Goal: Check status: Check status

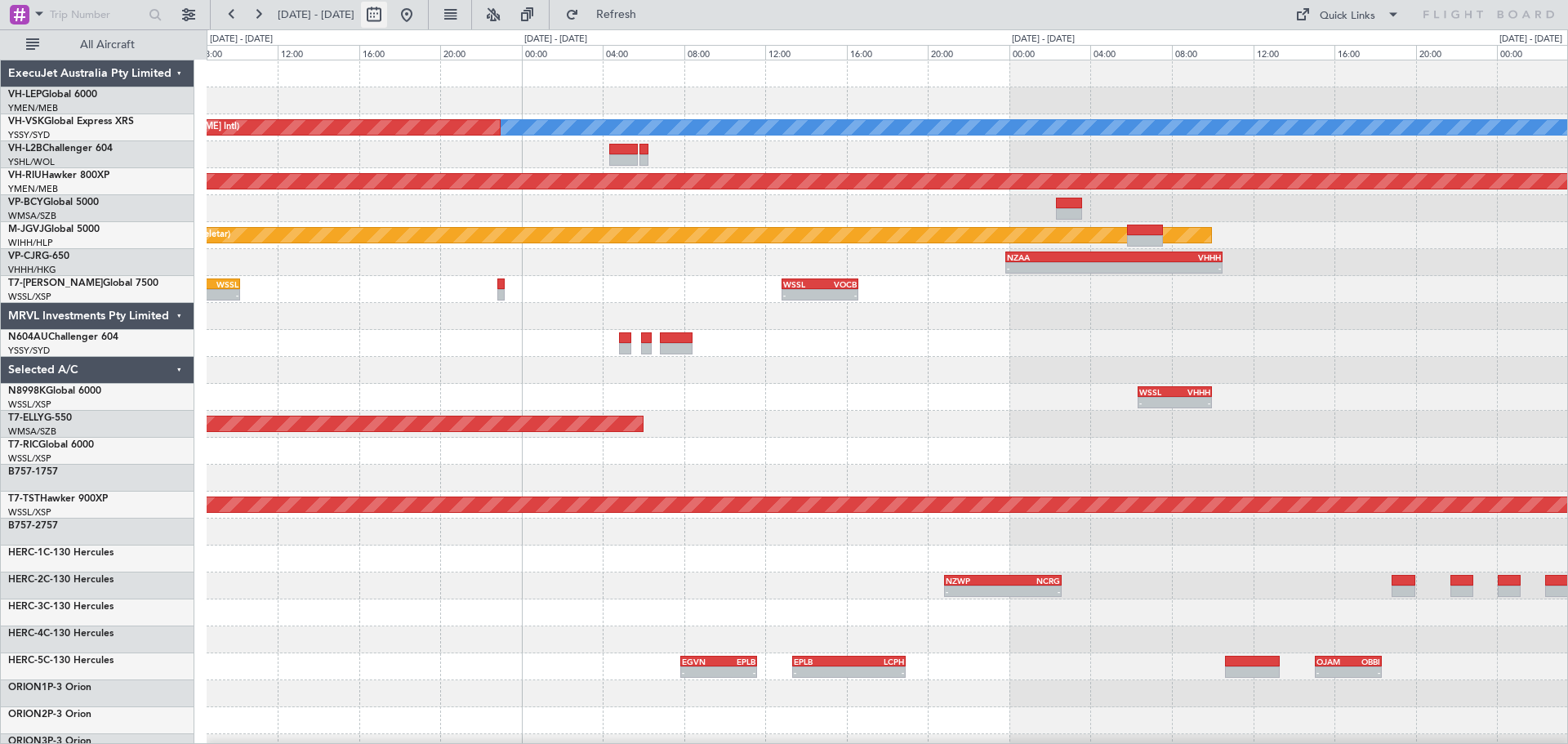
click at [387, 11] on button at bounding box center [374, 15] width 27 height 27
select select "10"
select select "2025"
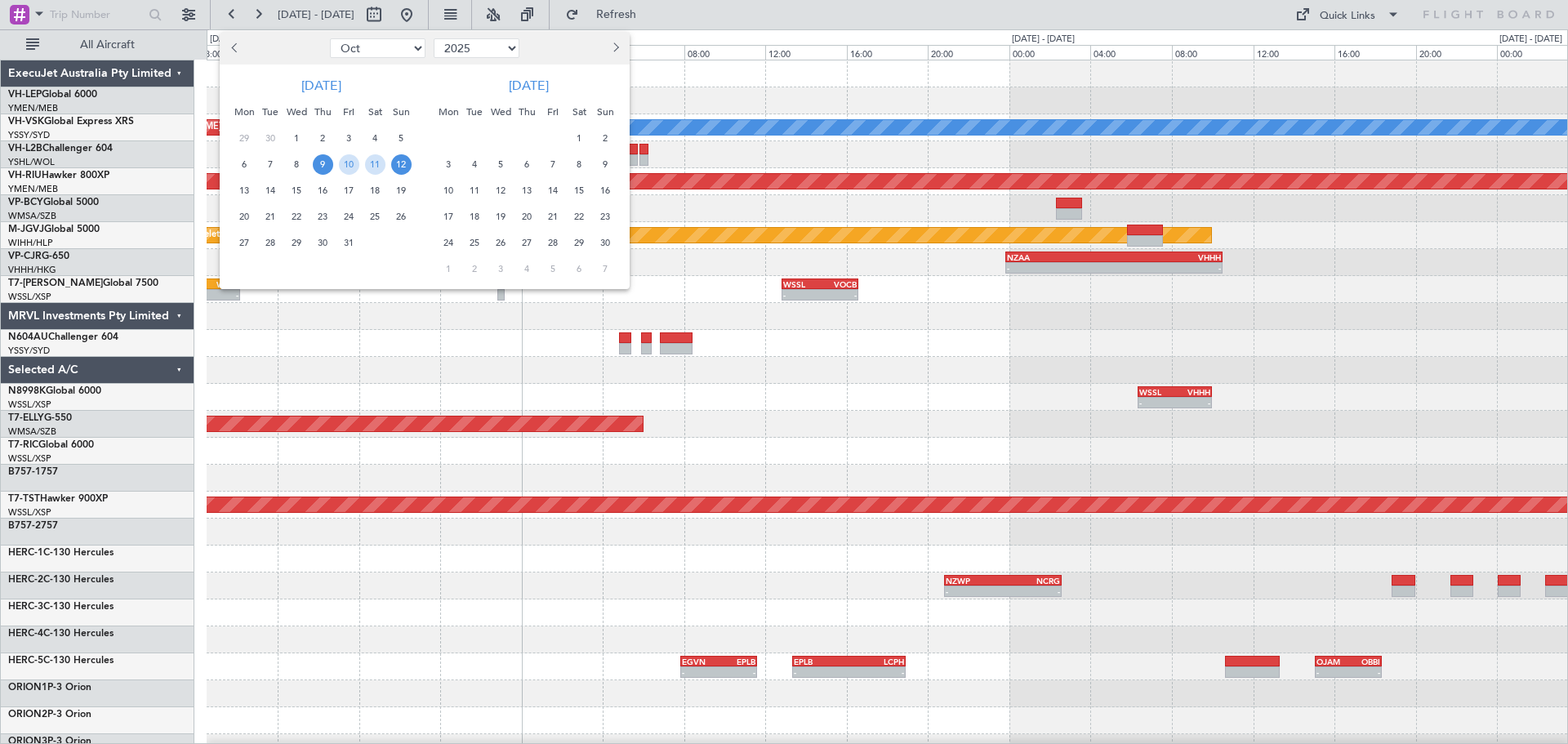
click at [232, 51] on button "Previous month" at bounding box center [235, 48] width 18 height 27
click at [235, 51] on span "Previous month" at bounding box center [236, 47] width 10 height 10
select select "6"
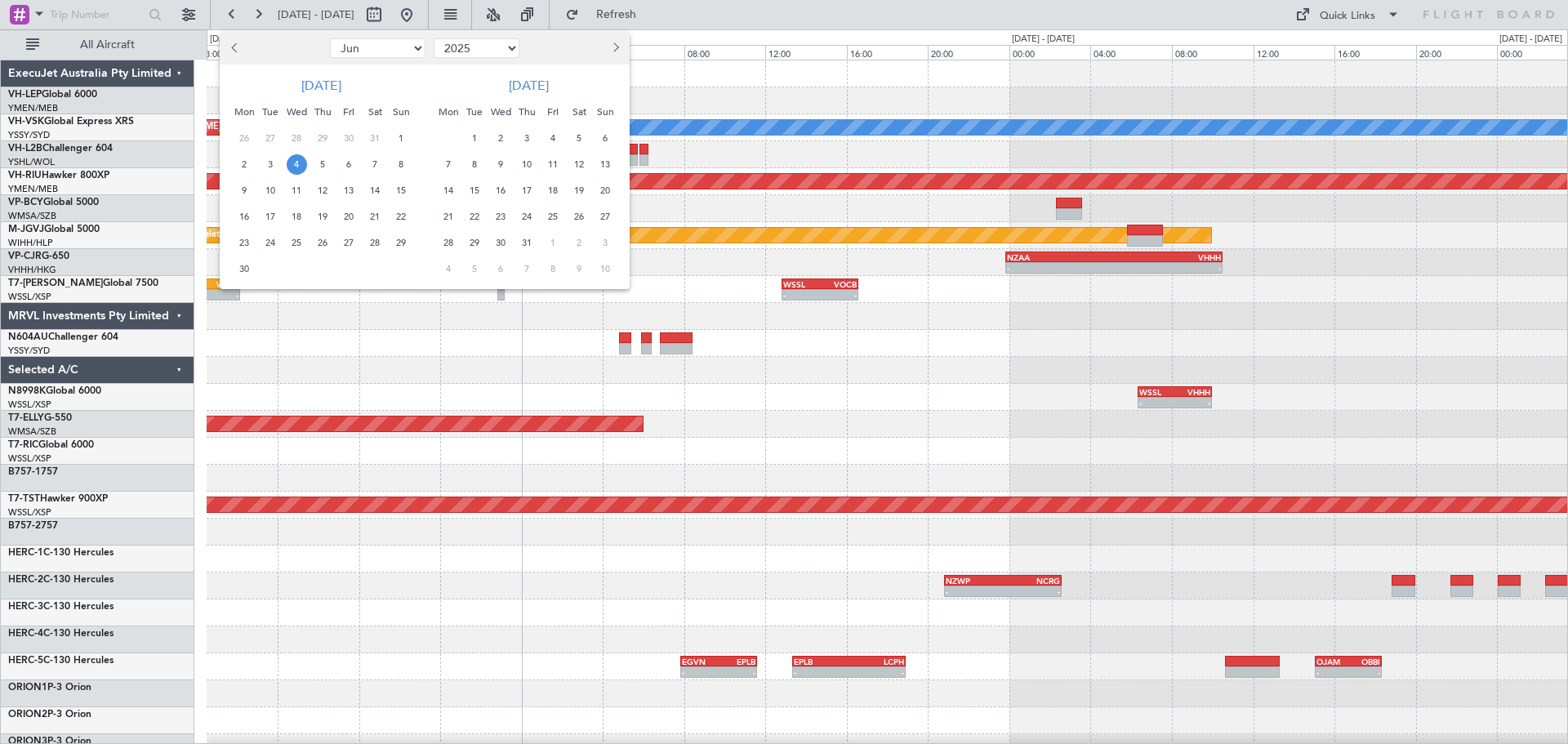
click at [298, 160] on span "4" at bounding box center [297, 164] width 21 height 21
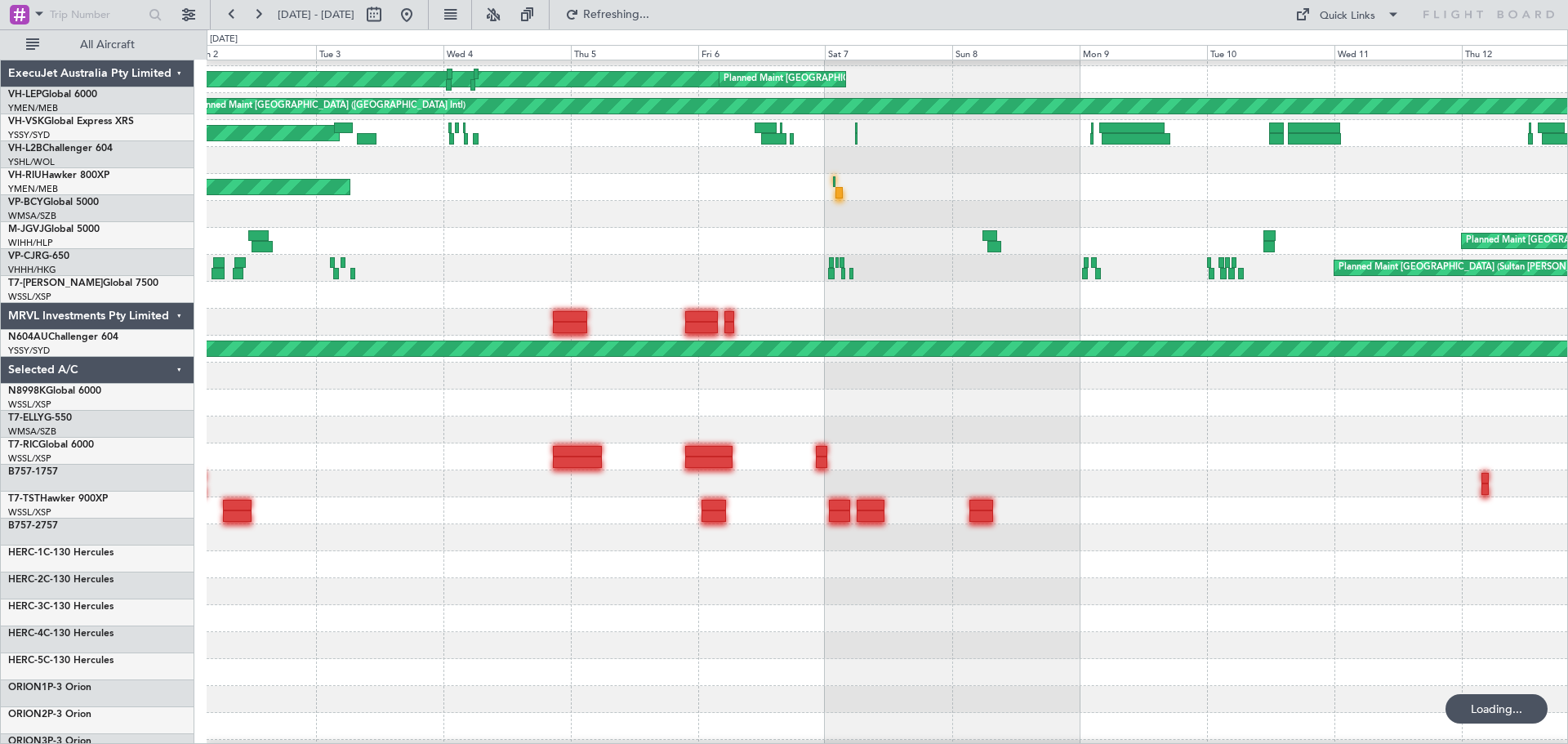
scroll to position [205, 0]
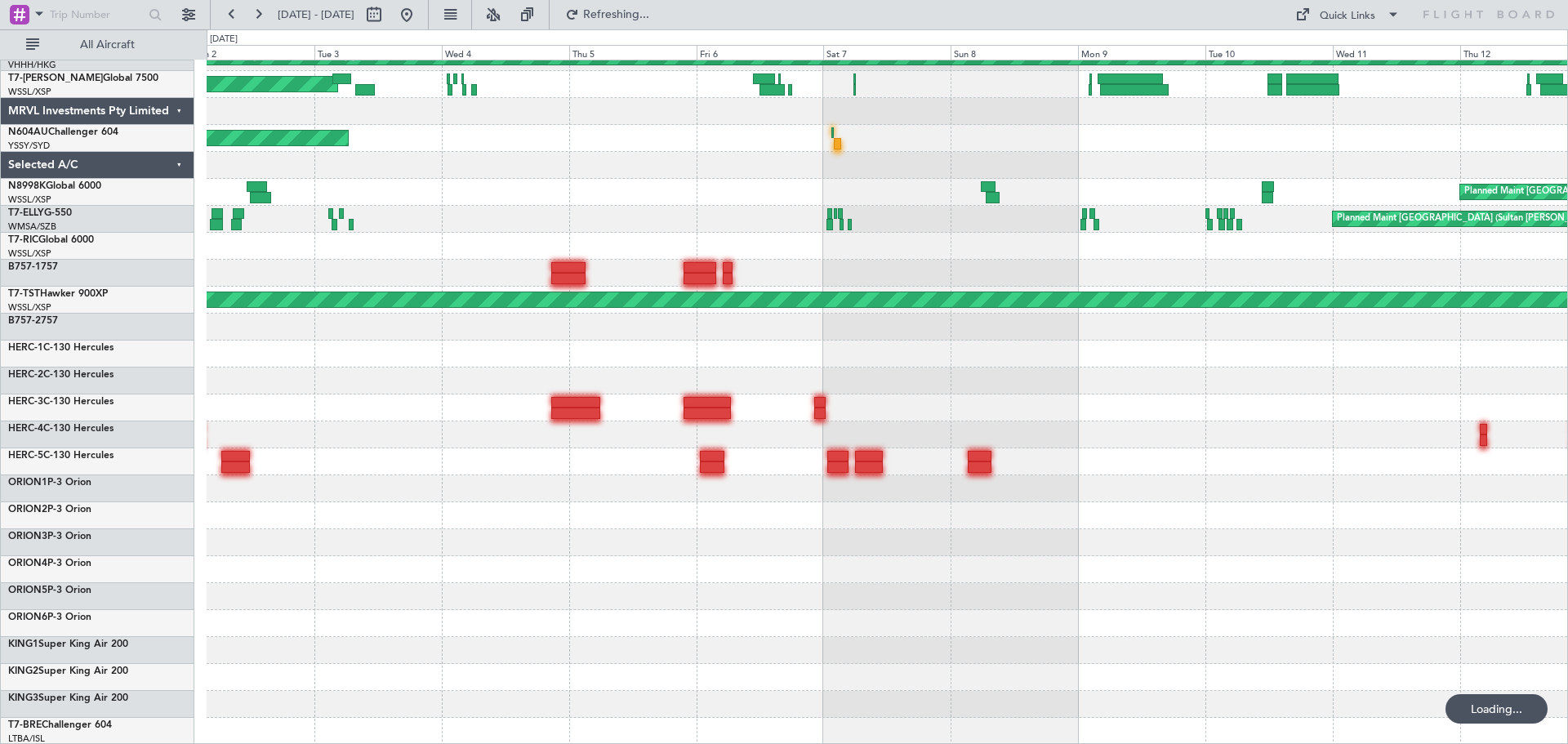
click at [528, 268] on div "[PERSON_NAME][GEOGRAPHIC_DATA] ([PERSON_NAME] Intl) Planned Maint [GEOGRAPHIC_D…" at bounding box center [886, 301] width 1360 height 890
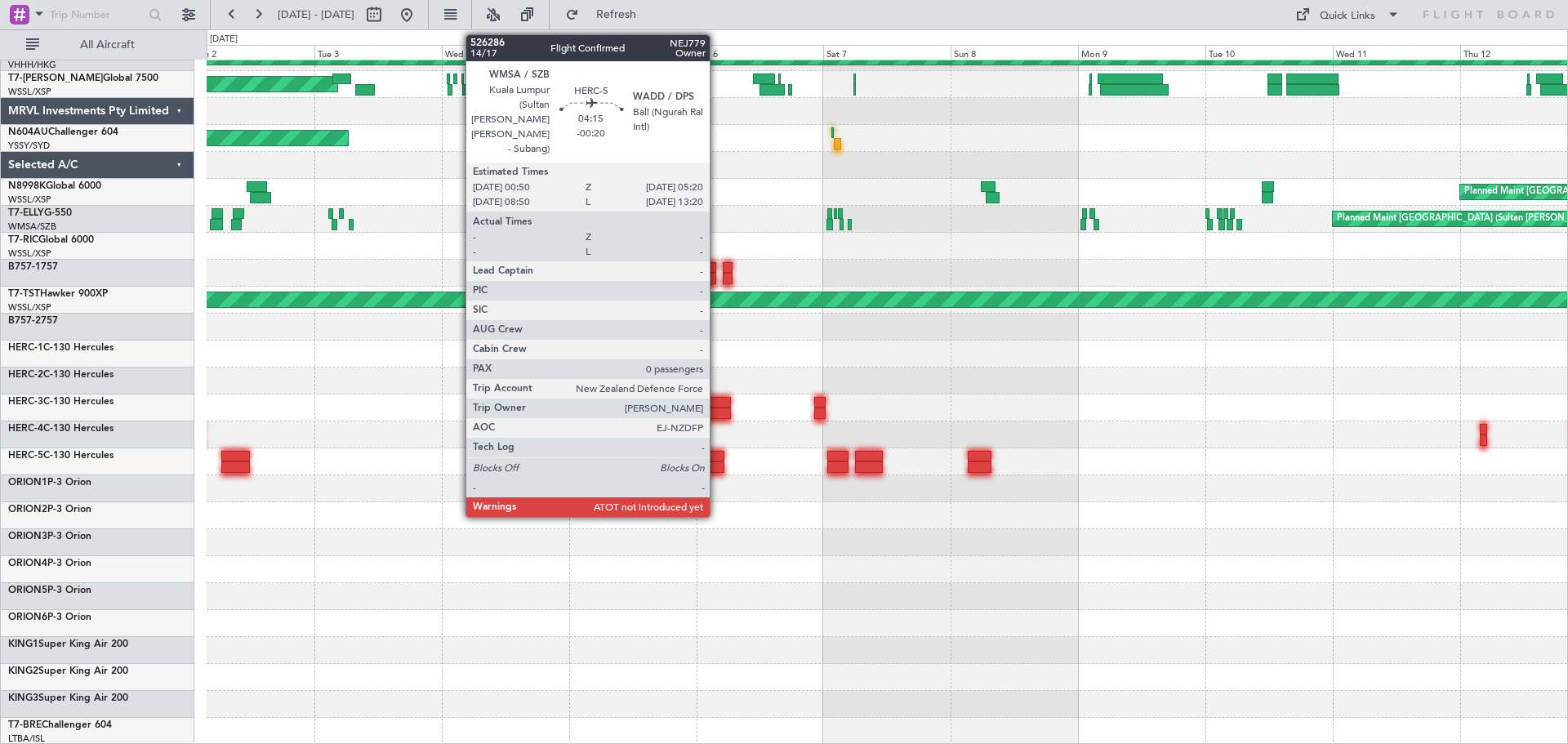
click at [717, 457] on div at bounding box center [712, 457] width 25 height 12
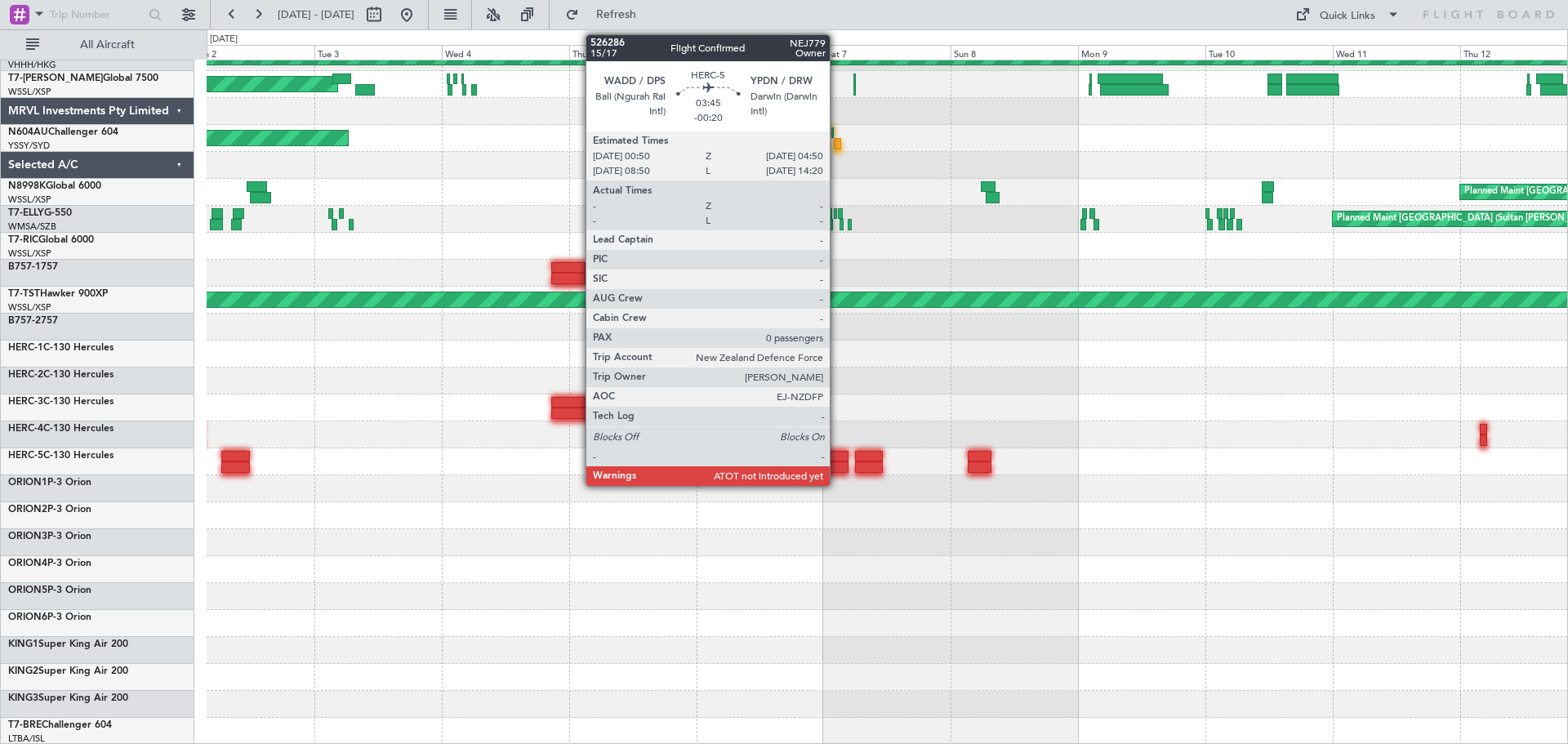
click at [837, 461] on div at bounding box center [838, 457] width 22 height 12
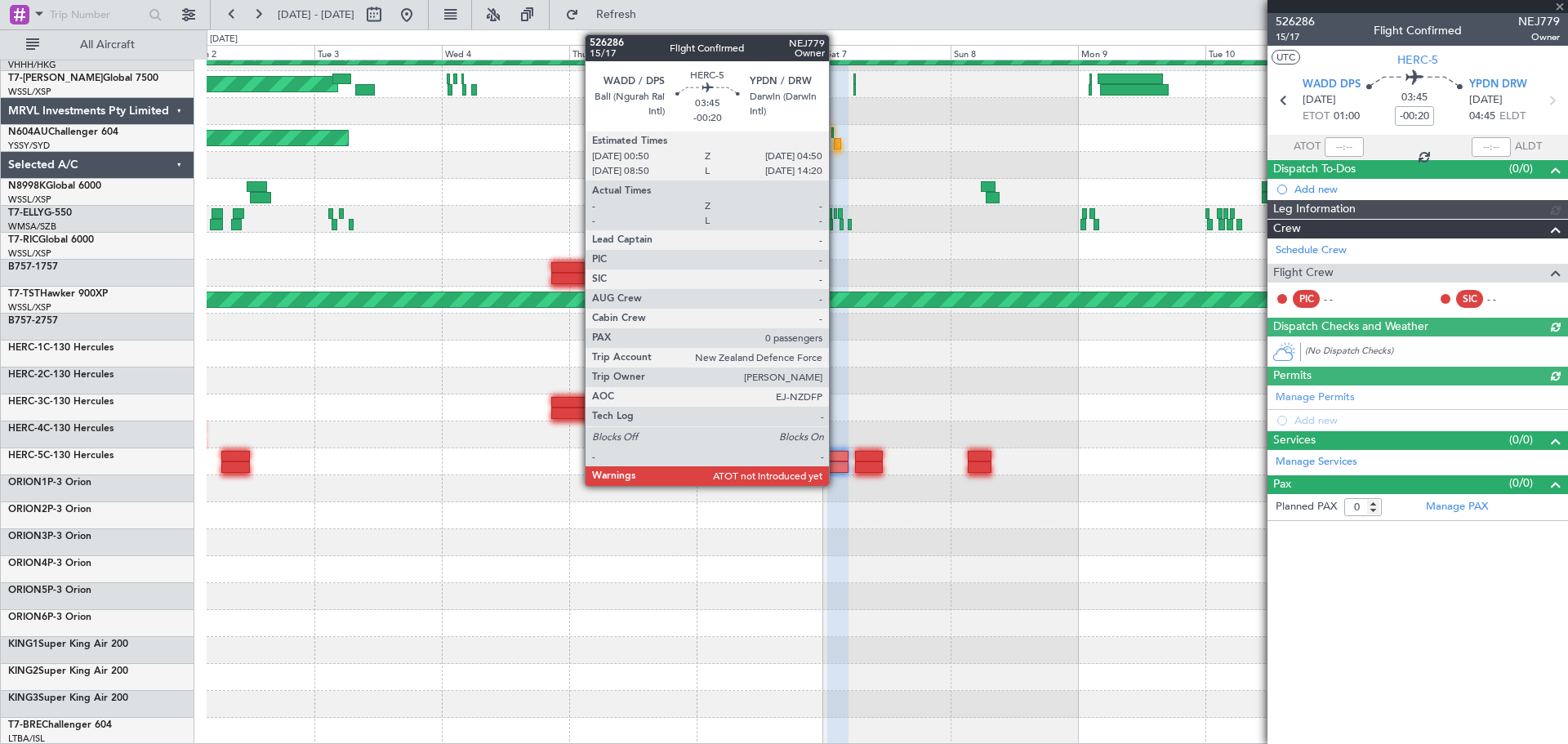
click at [836, 461] on div at bounding box center [838, 467] width 22 height 12
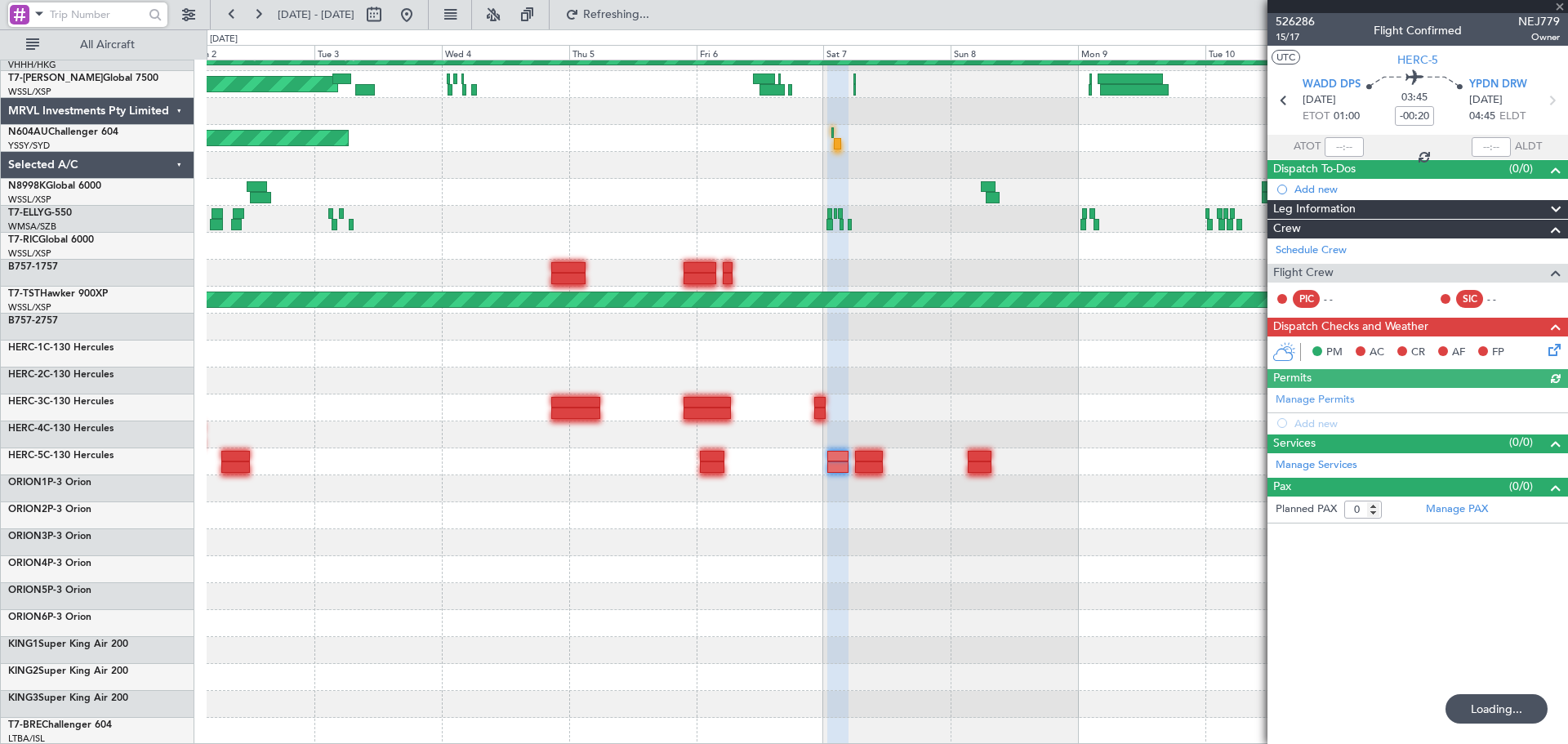
click at [99, 13] on input "text" at bounding box center [96, 15] width 94 height 25
click at [62, 17] on input "5431000" at bounding box center [96, 15] width 94 height 25
type input "531000"
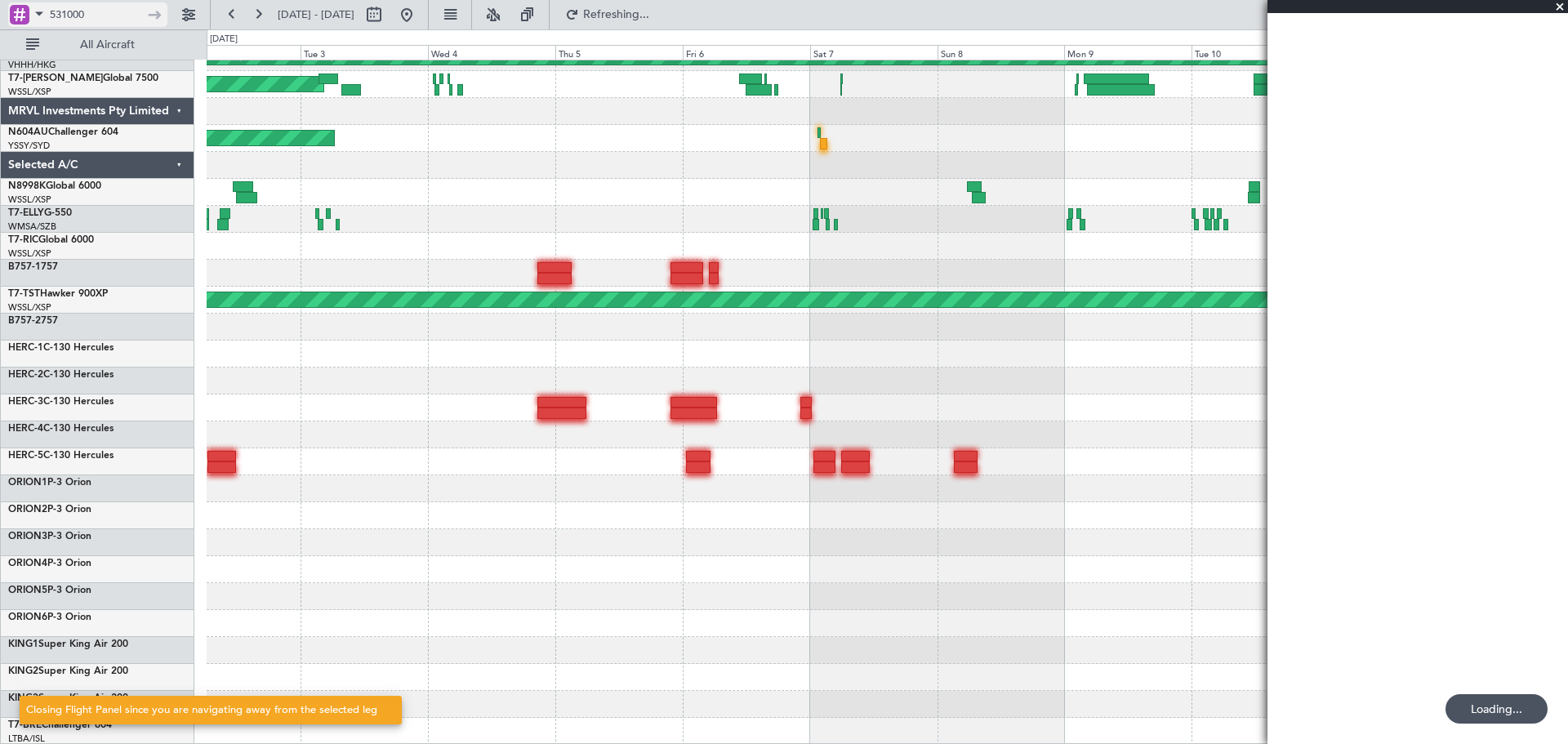
scroll to position [0, 0]
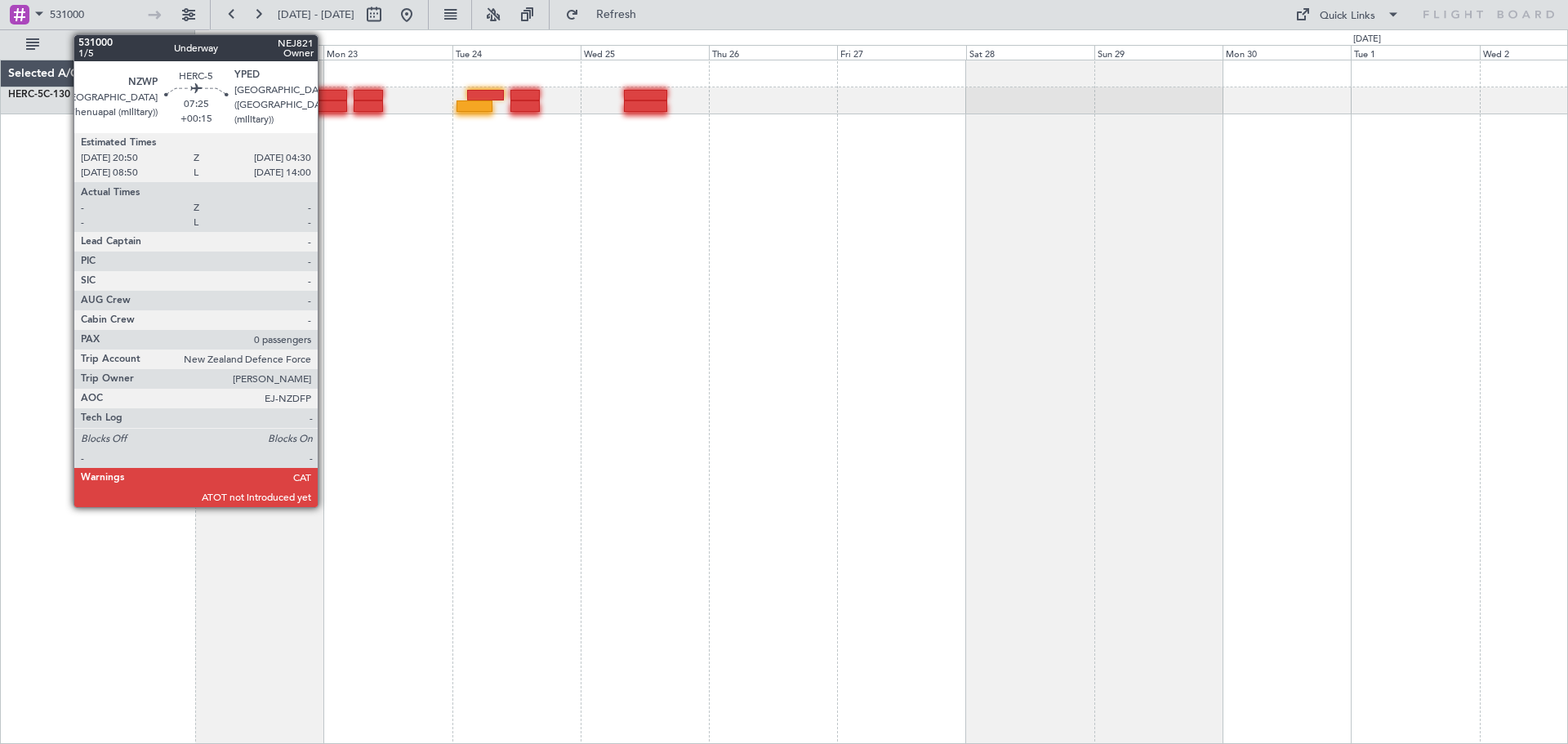
click at [325, 103] on div at bounding box center [327, 106] width 41 height 12
